Goal: Task Accomplishment & Management: Use online tool/utility

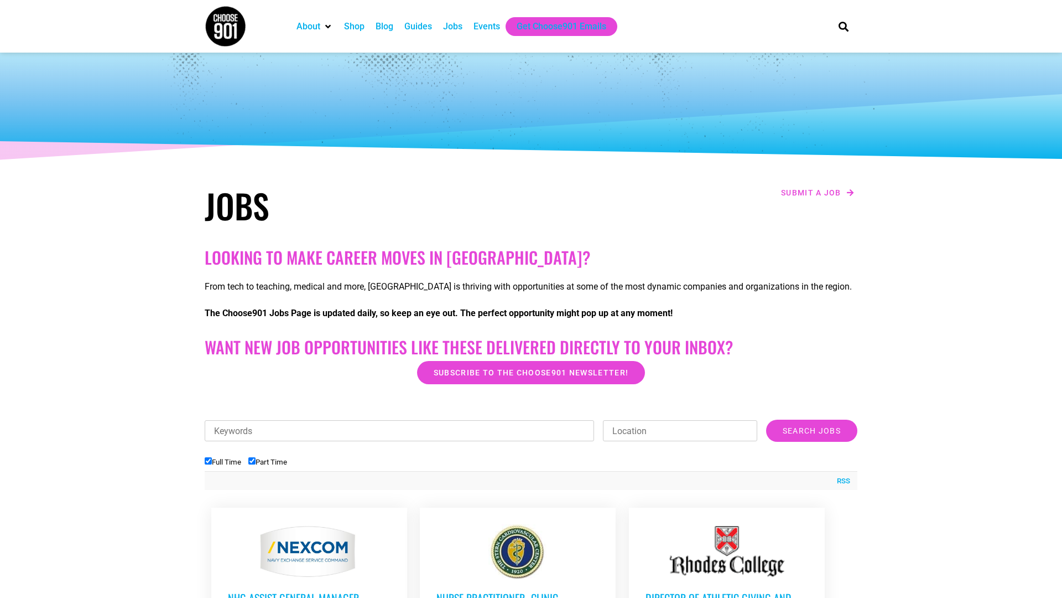
click at [364, 424] on input "Keywords" at bounding box center [400, 430] width 390 height 21
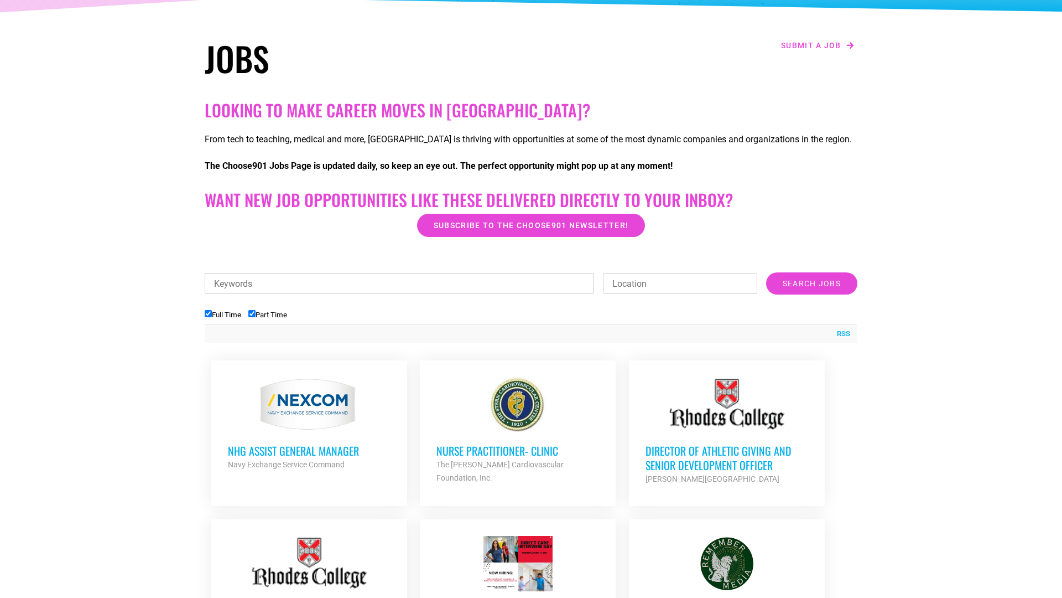
scroll to position [171, 0]
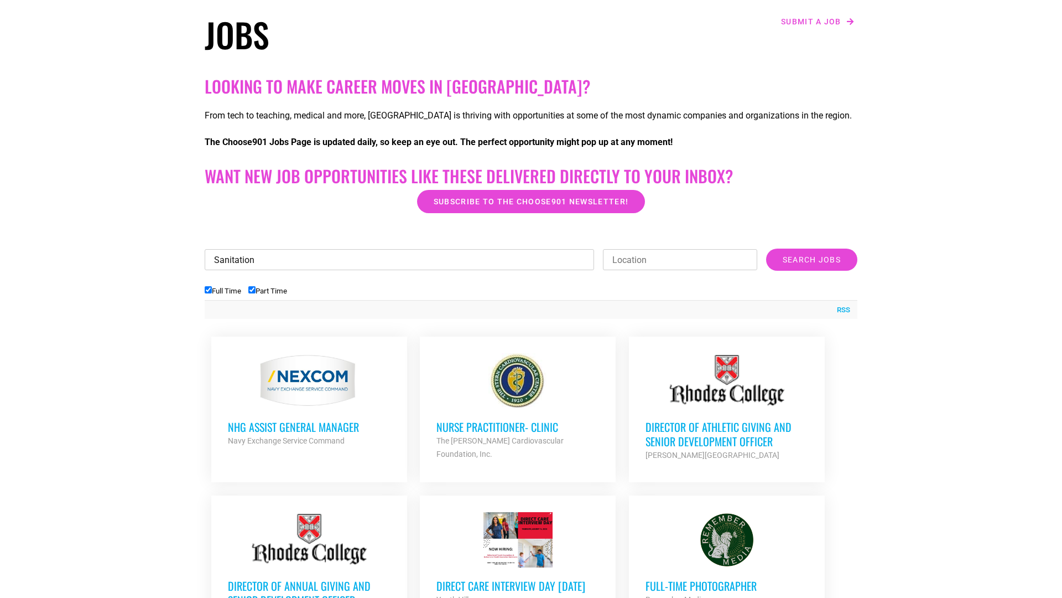
type input "Sanitation"
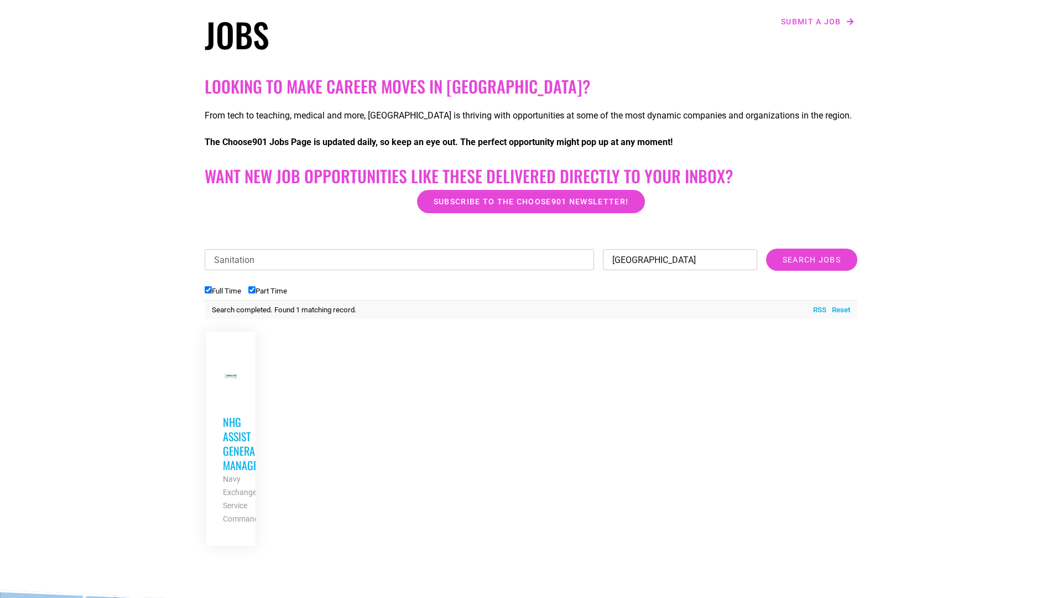
type input "[GEOGRAPHIC_DATA]"
click at [766, 248] on input "Search Jobs" at bounding box center [811, 259] width 91 height 22
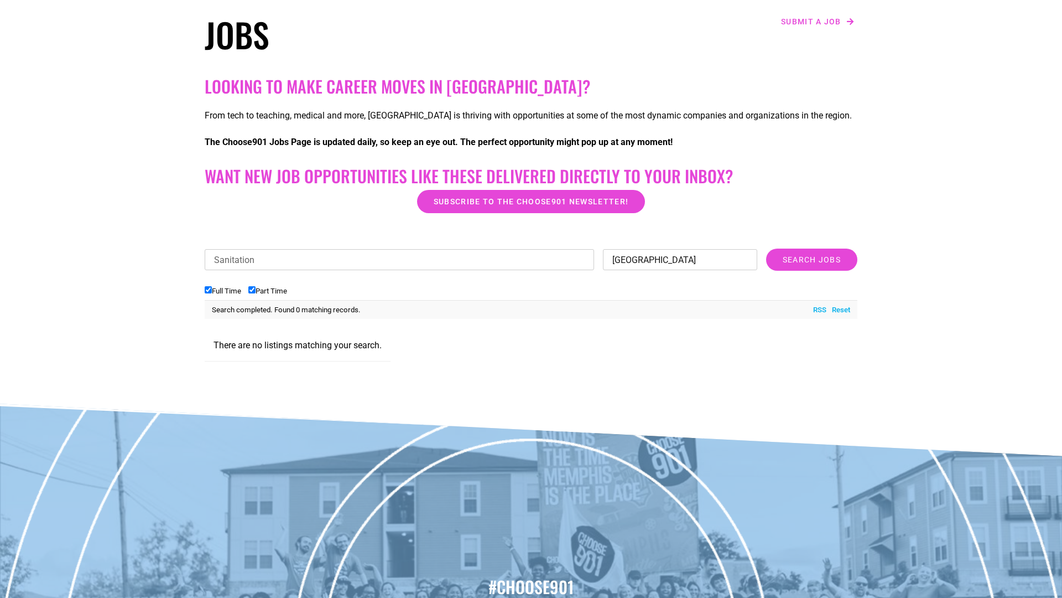
click at [766, 248] on input "Search Jobs" at bounding box center [811, 259] width 91 height 22
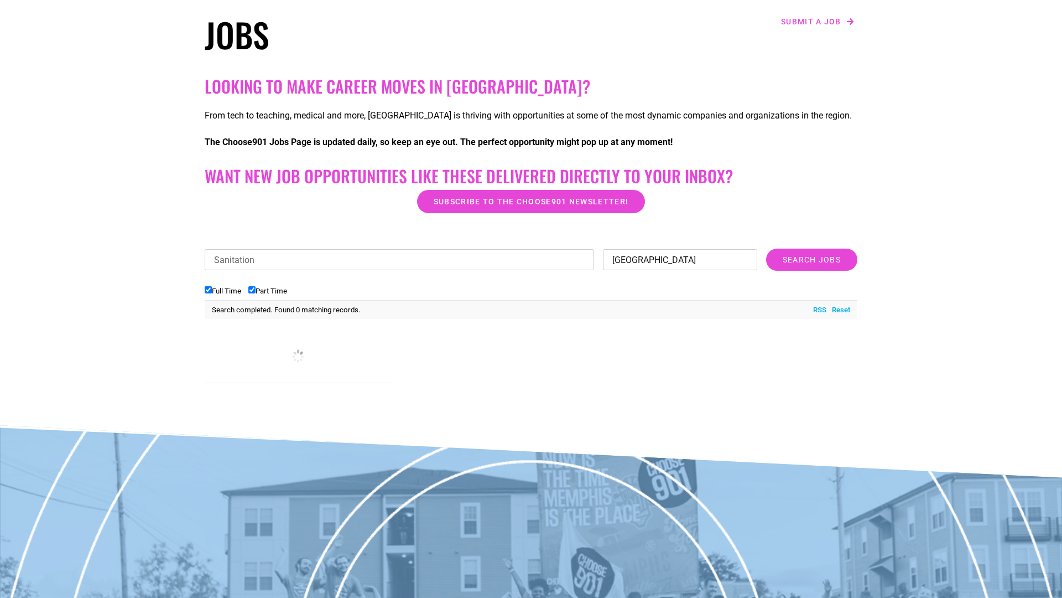
click at [766, 248] on input "Search Jobs" at bounding box center [811, 259] width 91 height 22
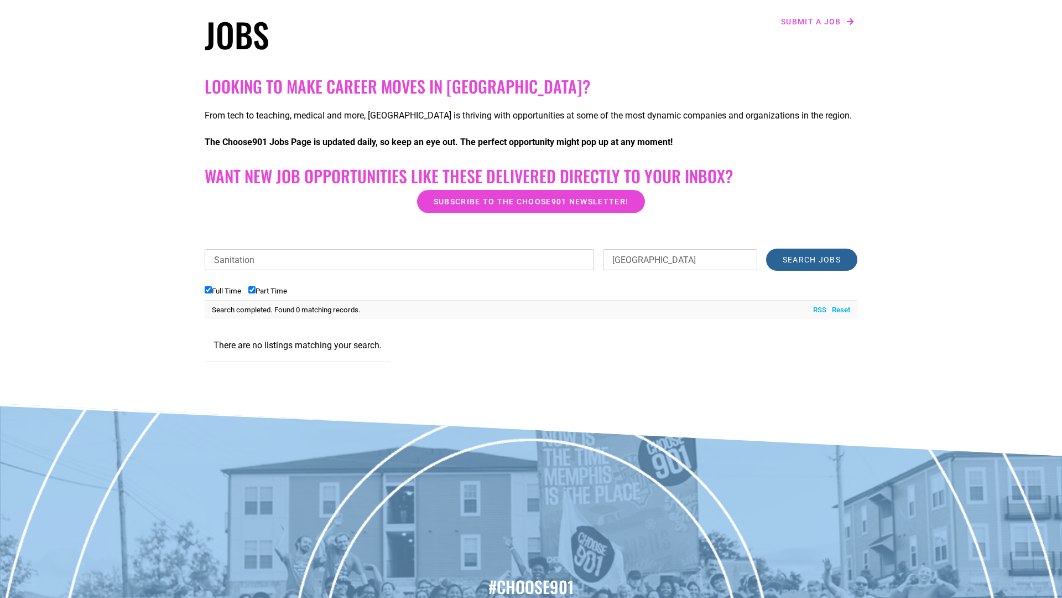
click at [776, 252] on input "Search Jobs" at bounding box center [811, 259] width 91 height 22
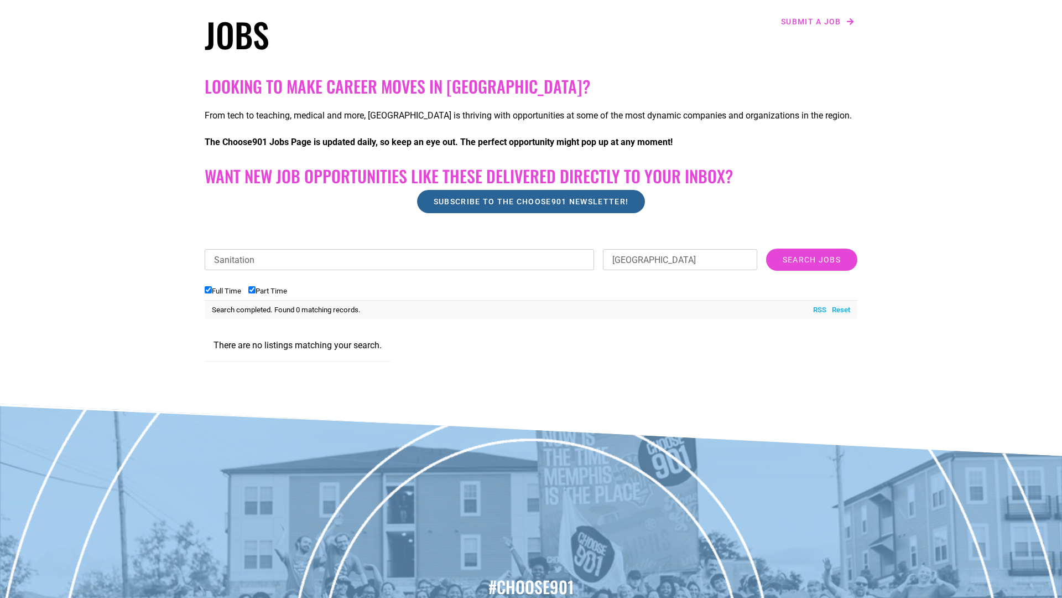
click at [585, 198] on span "Subscribe to the Choose901 newsletter!" at bounding box center [531, 202] width 195 height 8
